Goal: Submit feedback/report problem

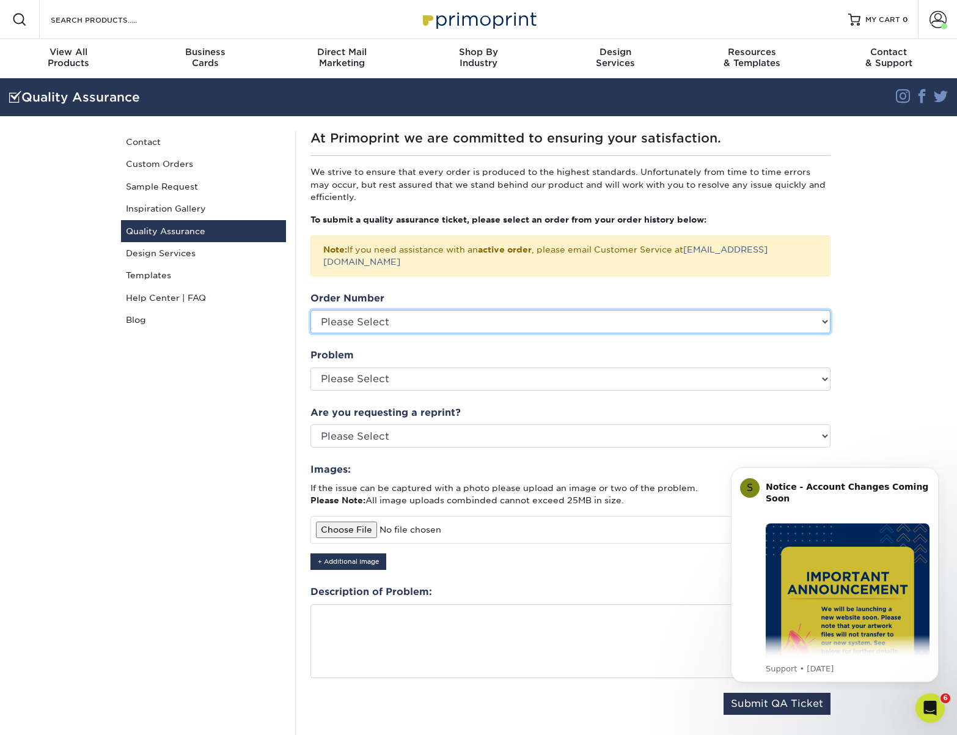
click at [448, 315] on select "Please Select P2170855 P2162597 P2143405 P2132793 P2086179 P2083001 P2056853 P2…" at bounding box center [571, 321] width 520 height 23
click at [462, 310] on select "Please Select P2170855 P2162597 P2143405 P2132793 P2086179 P2083001 P2056853 P2…" at bounding box center [571, 321] width 520 height 23
select select "768883"
click at [311, 310] on select "Please Select P2170855 P2162597 P2143405 P2132793 P2086179 P2083001 P2056853 P2…" at bounding box center [571, 321] width 520 height 23
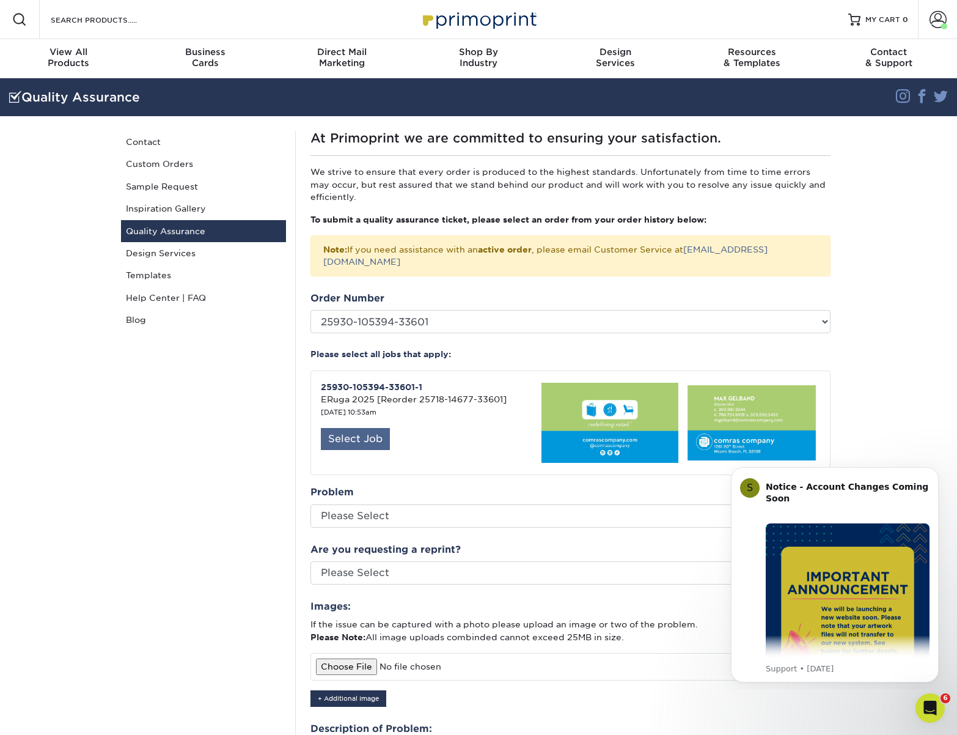
click at [352, 431] on div "Select Job" at bounding box center [355, 439] width 69 height 22
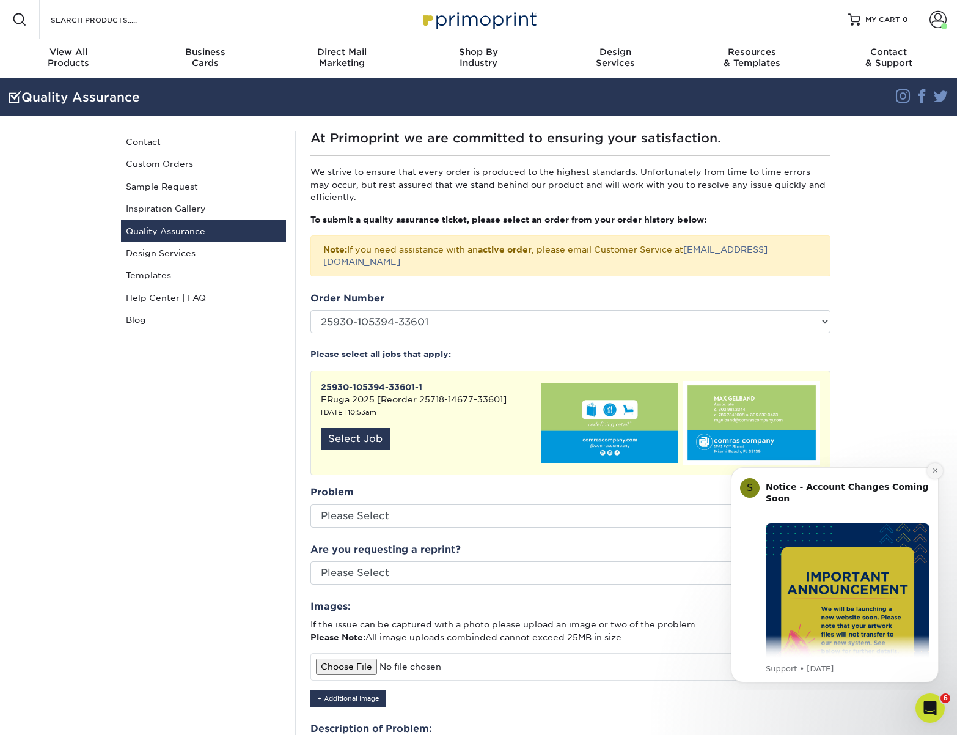
click at [936, 473] on icon "Dismiss notification" at bounding box center [935, 470] width 7 height 7
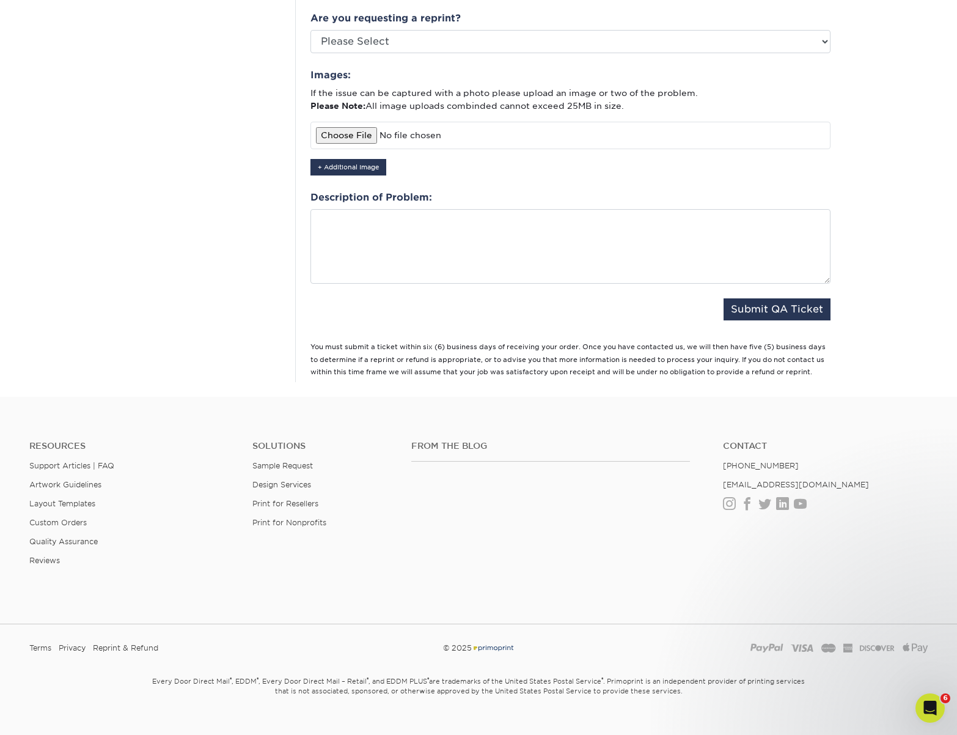
scroll to position [334, 0]
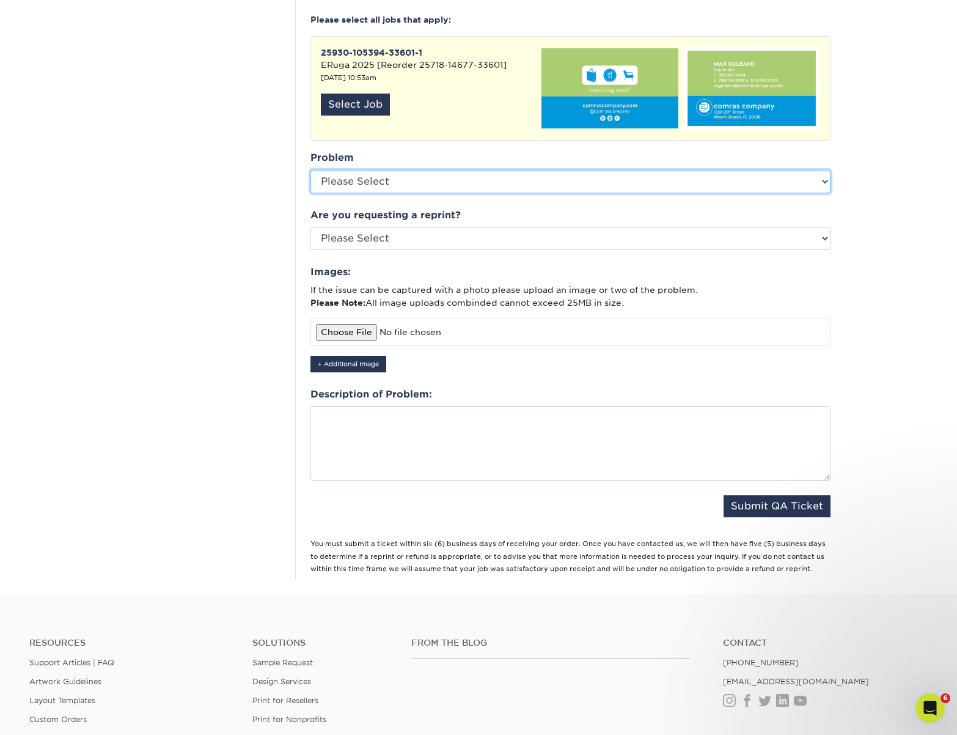
click at [487, 177] on select "Please Select Coating Missing Images Bindery Color Cutting Missing Hardware Shi…" at bounding box center [571, 181] width 520 height 23
select select "Other: Please Describe"
click at [311, 170] on select "Please Select Coating Missing Images Bindery Color Cutting Missing Hardware Shi…" at bounding box center [571, 181] width 520 height 23
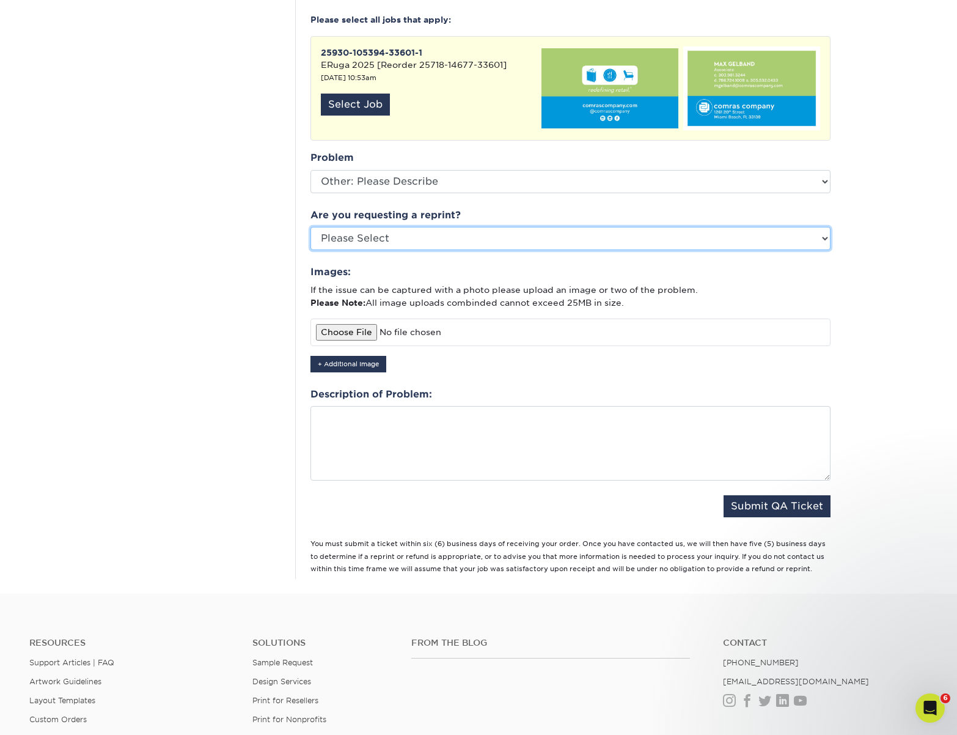
click at [391, 227] on select "Please Select Yes No Other" at bounding box center [571, 238] width 520 height 23
select select "yes"
click at [311, 227] on select "Please Select Yes No Other" at bounding box center [571, 238] width 520 height 23
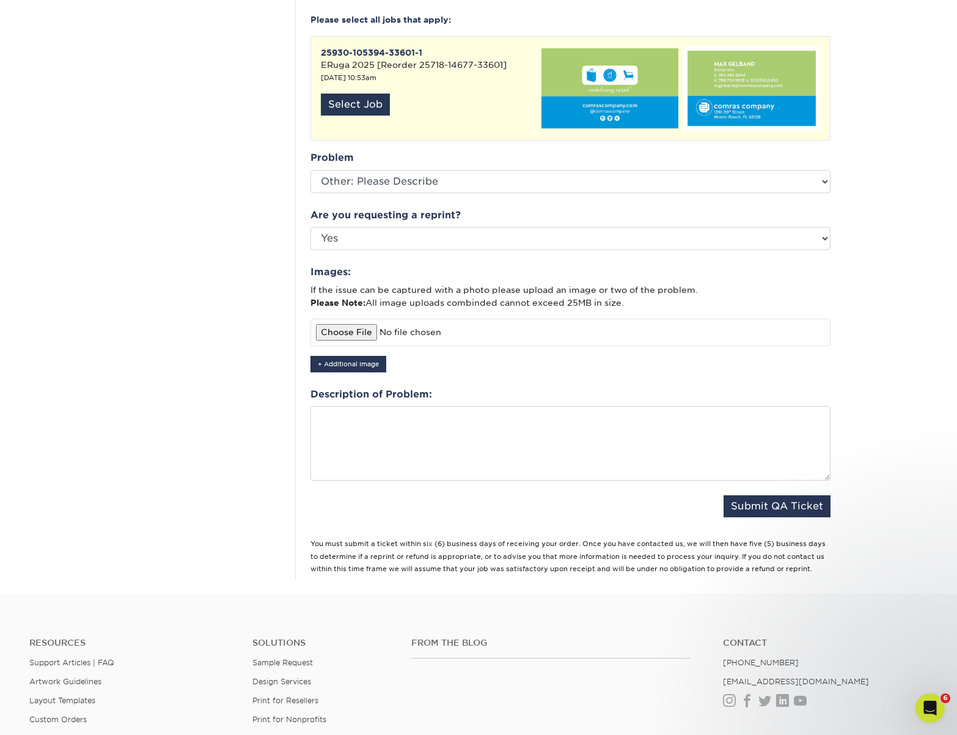
click at [654, 325] on input "file" at bounding box center [571, 332] width 520 height 27
click at [344, 319] on input "file" at bounding box center [571, 332] width 520 height 27
type input "C:\fakepath\IMG_6187.jpg"
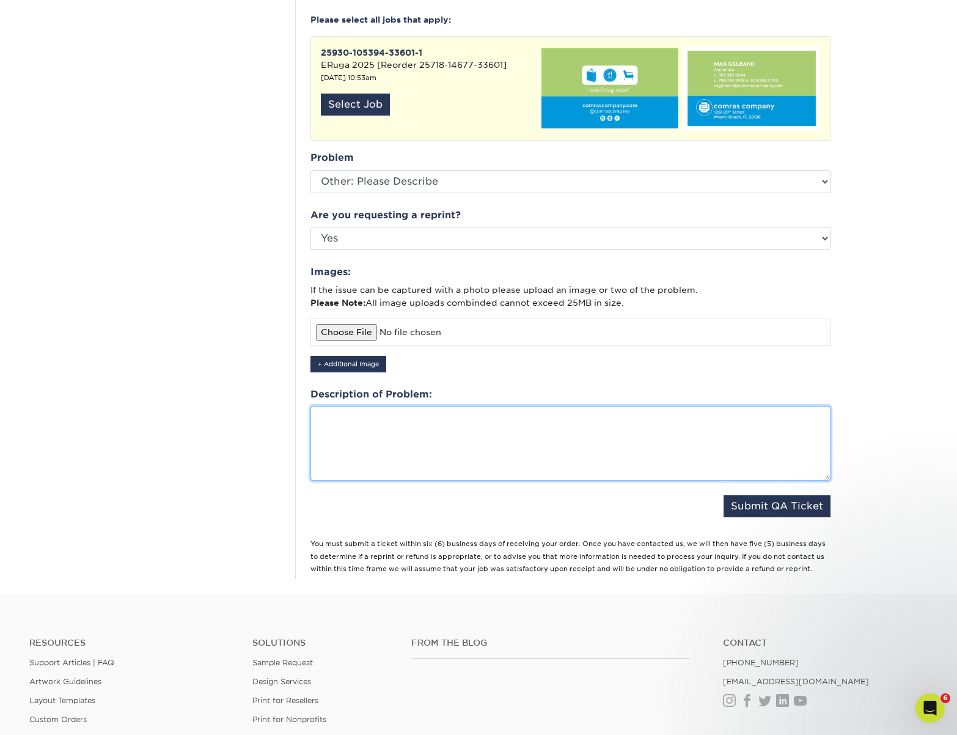
click at [390, 422] on textarea at bounding box center [571, 443] width 520 height 75
type textarea "Hi, the whole order has a streak in the back."
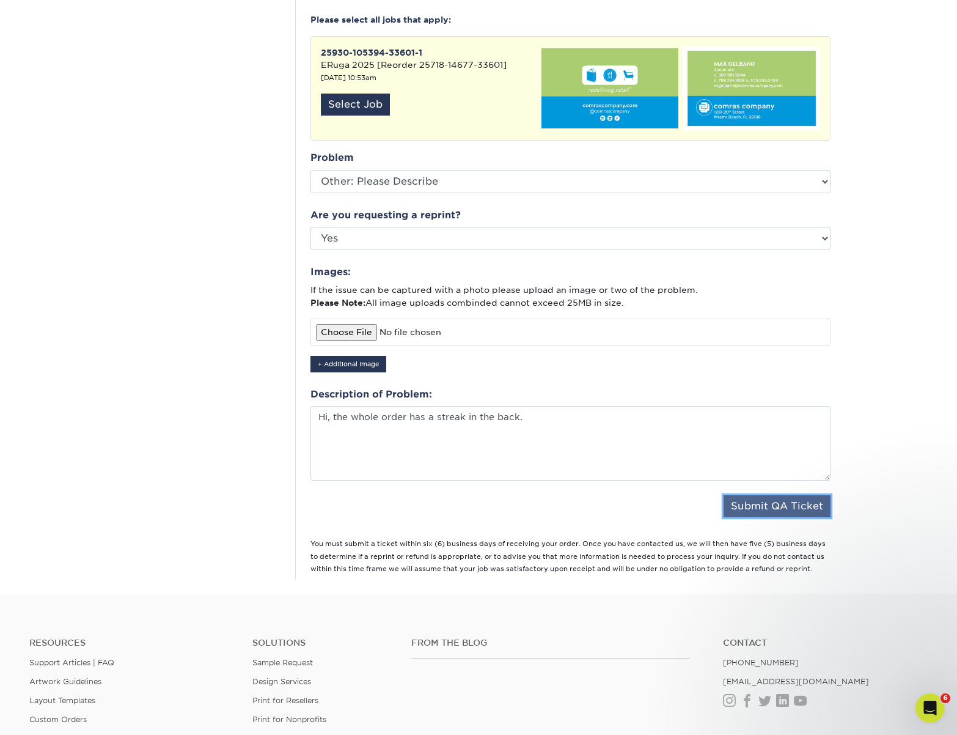
click at [770, 495] on button "Submit QA Ticket" at bounding box center [777, 506] width 107 height 22
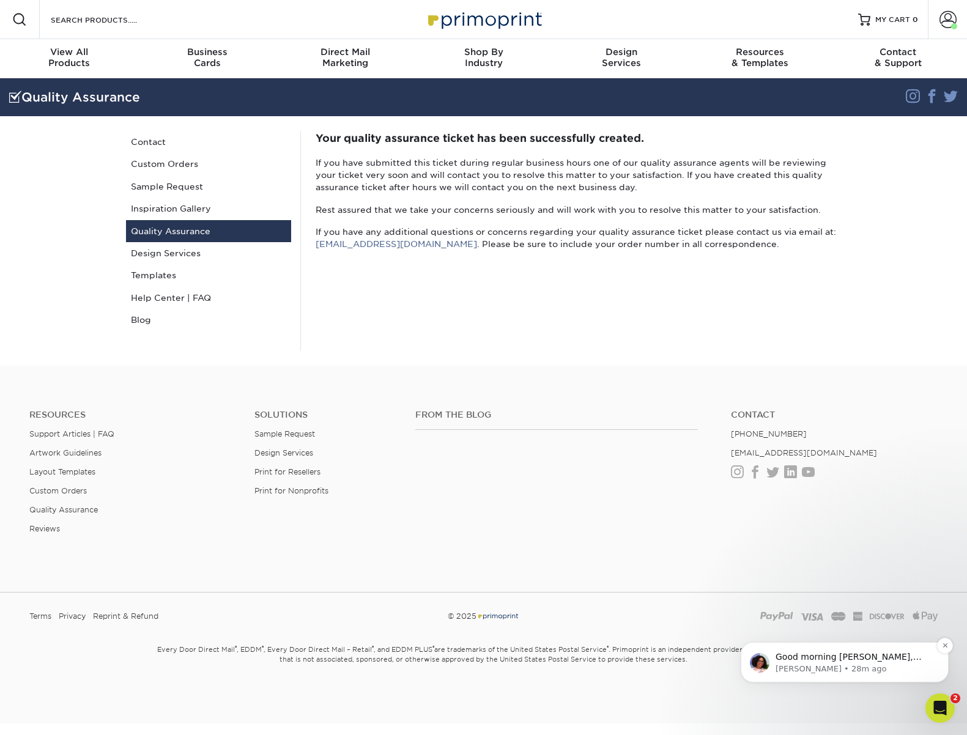
click at [844, 659] on span "Good morning [PERSON_NAME], Thank you for bringing this to our attention. We ap…" at bounding box center [850, 705] width 150 height 107
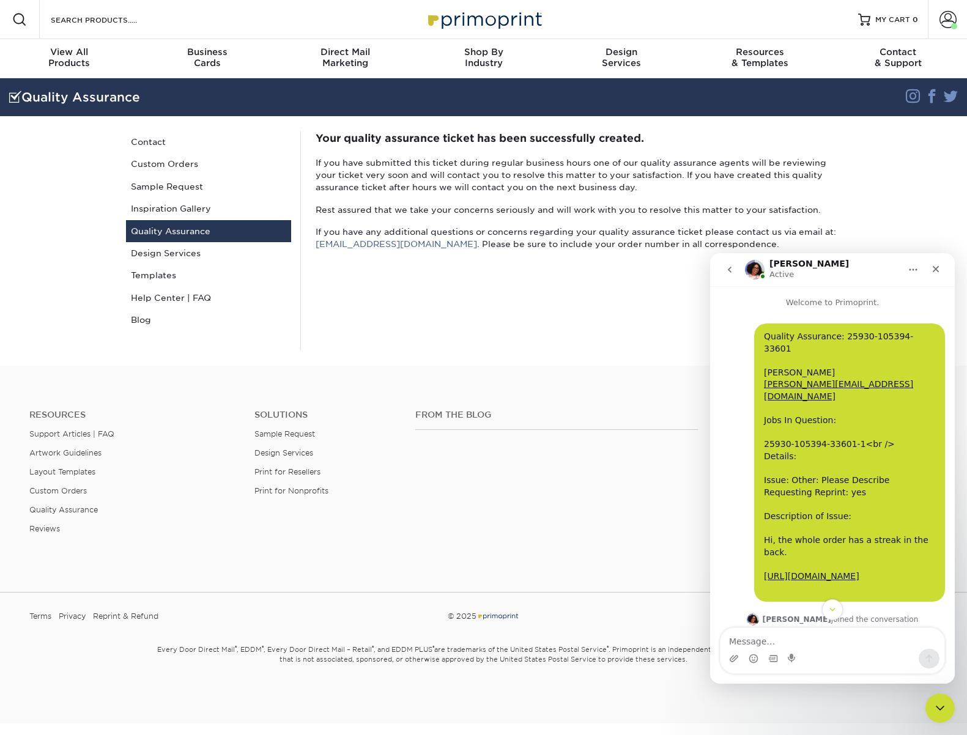
click at [535, 578] on div "Resources Support Articles | FAQ Artwork Guidelines Layout Templates Custom Ord…" at bounding box center [483, 481] width 967 height 202
